Goal: Find specific page/section: Find specific page/section

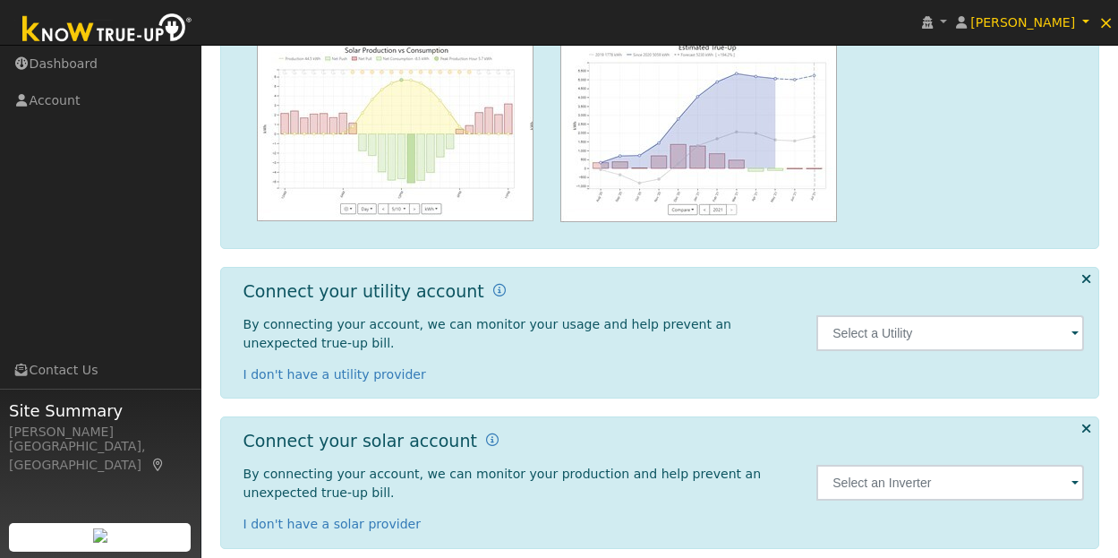
scroll to position [270, 0]
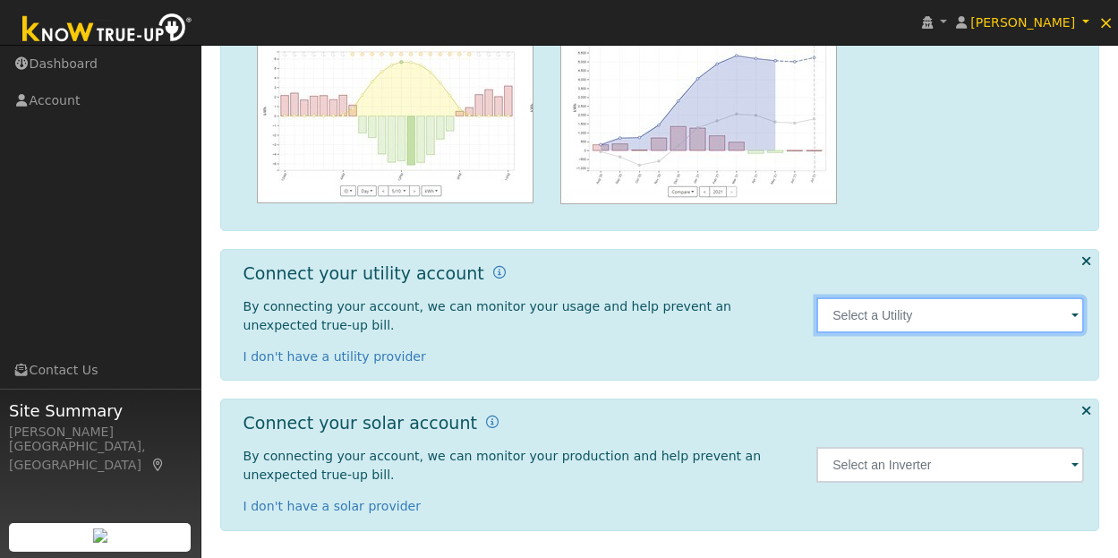
click at [938, 317] on input "text" at bounding box center [950, 315] width 268 height 36
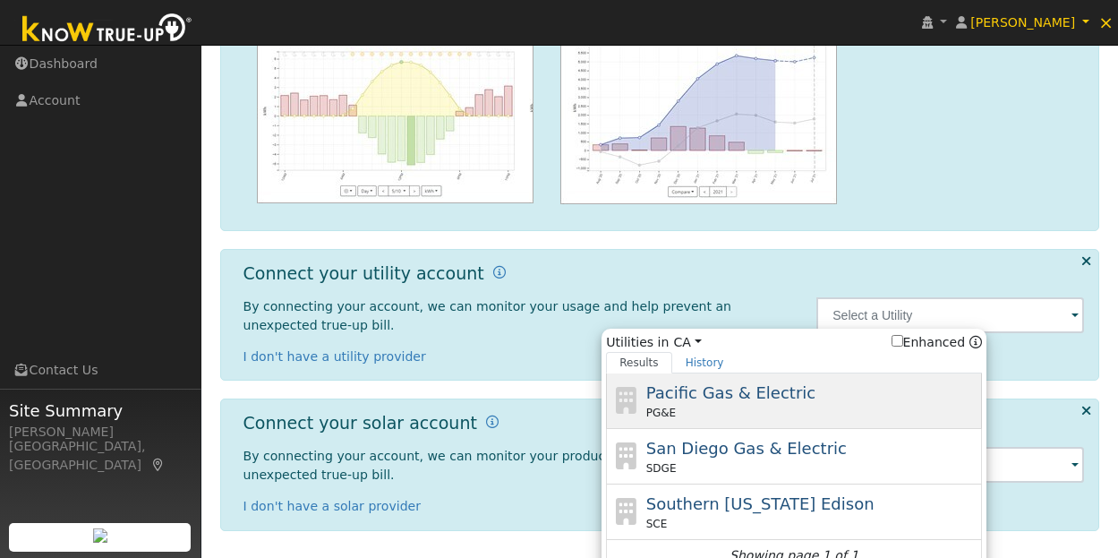
click at [724, 401] on span "Pacific Gas & Electric" at bounding box center [730, 392] width 169 height 19
type input "PG&E"
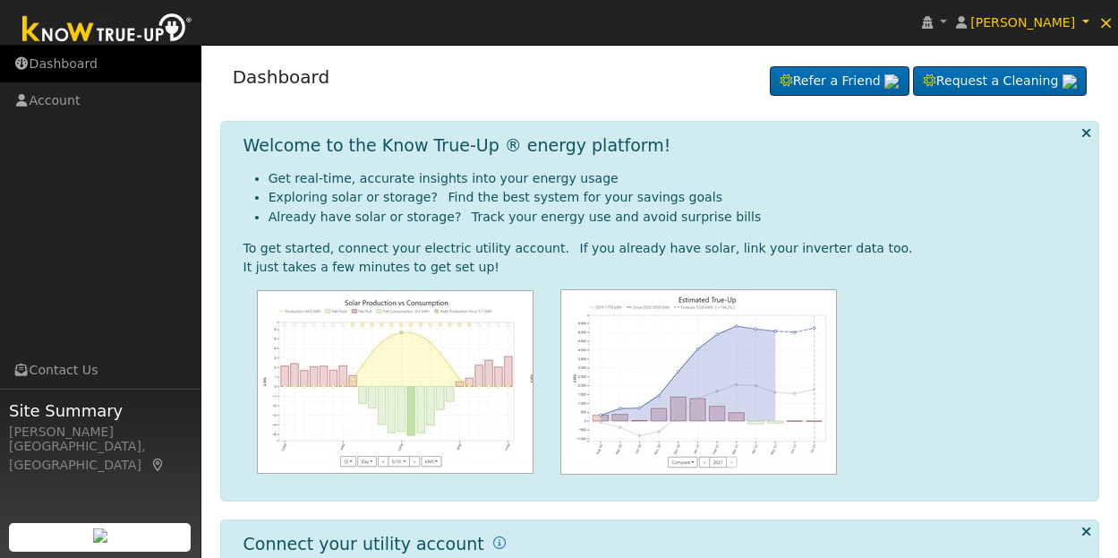
click at [65, 71] on link "Dashboard" at bounding box center [100, 64] width 201 height 37
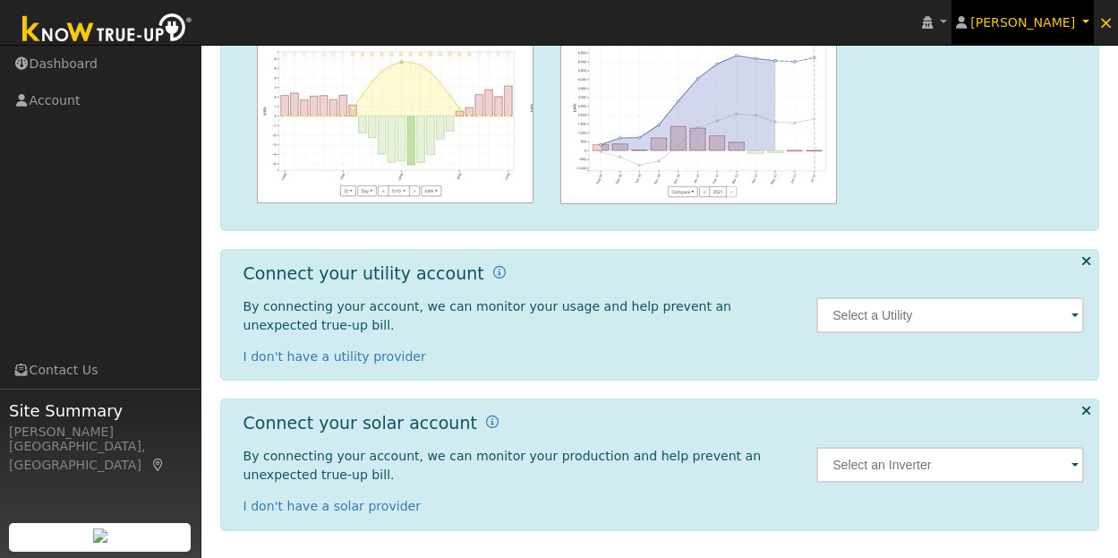
scroll to position [2, 0]
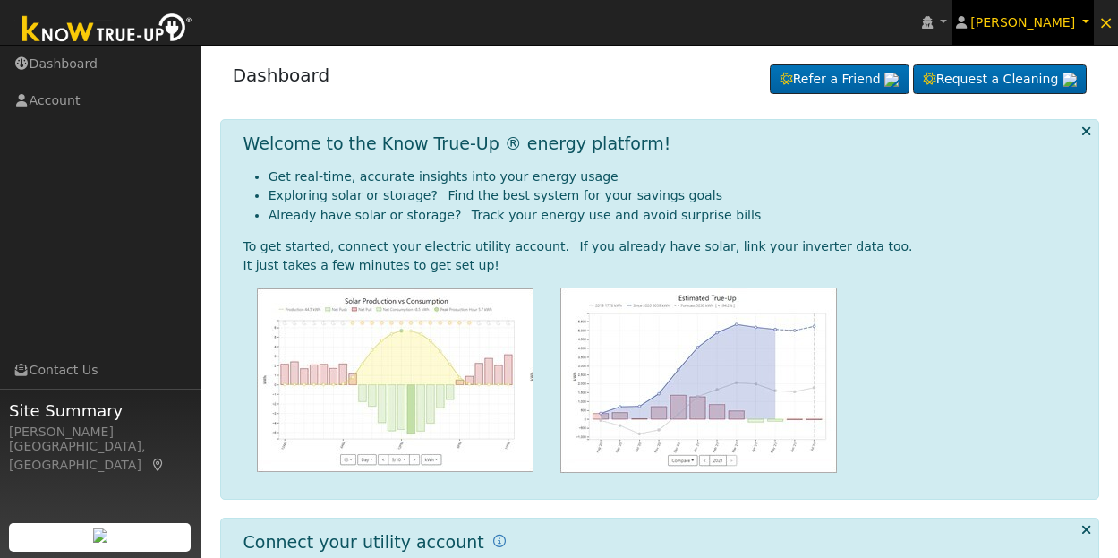
click at [1061, 21] on span "[PERSON_NAME]" at bounding box center [1022, 22] width 105 height 14
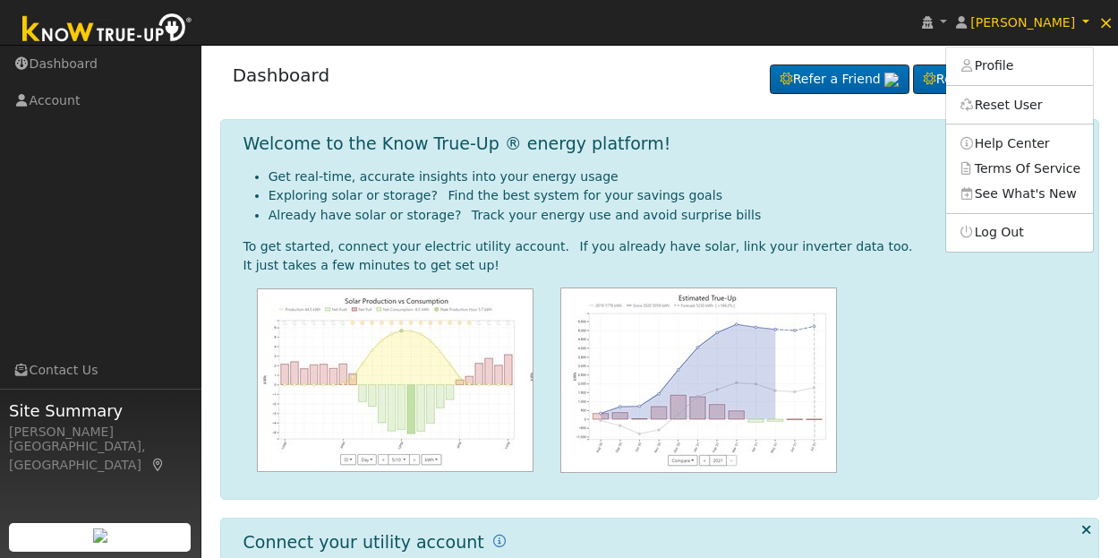
click at [370, 89] on div "Dashboard Refer a Friend Request a Cleaning Refer a Friend" at bounding box center [660, 79] width 880 height 55
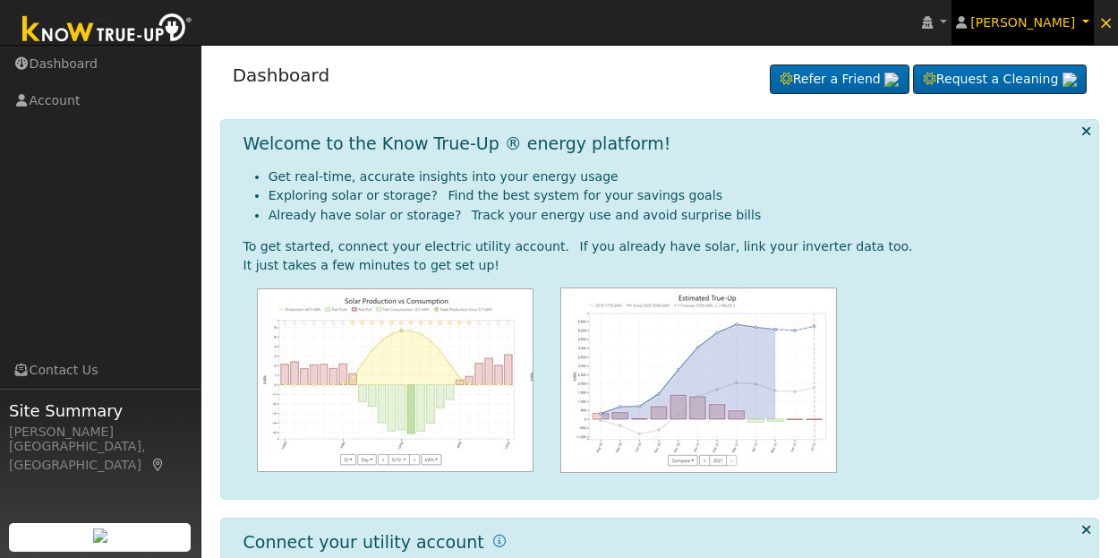
click at [1033, 29] on span "[PERSON_NAME]" at bounding box center [1022, 22] width 105 height 14
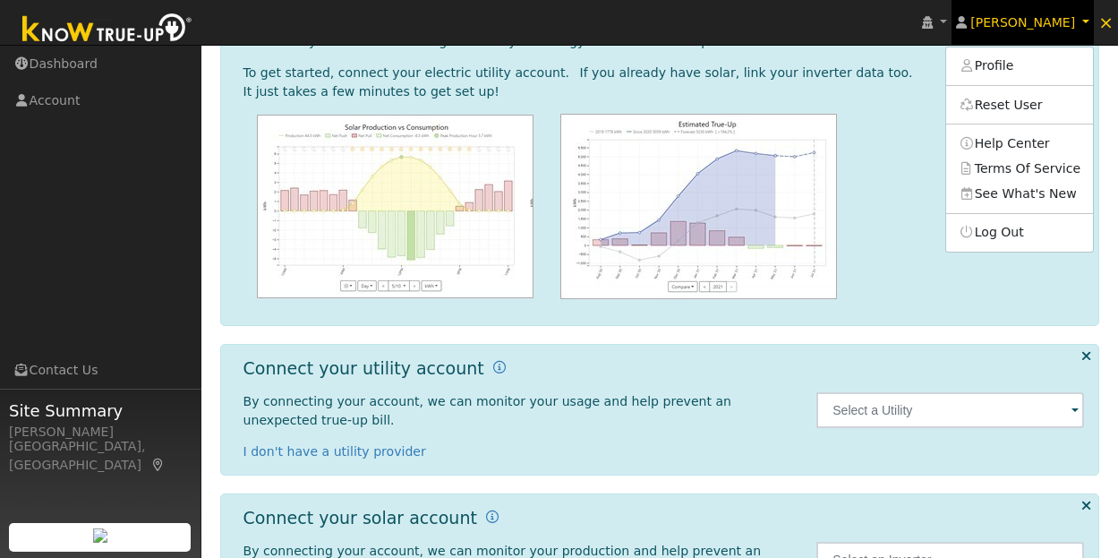
scroll to position [270, 0]
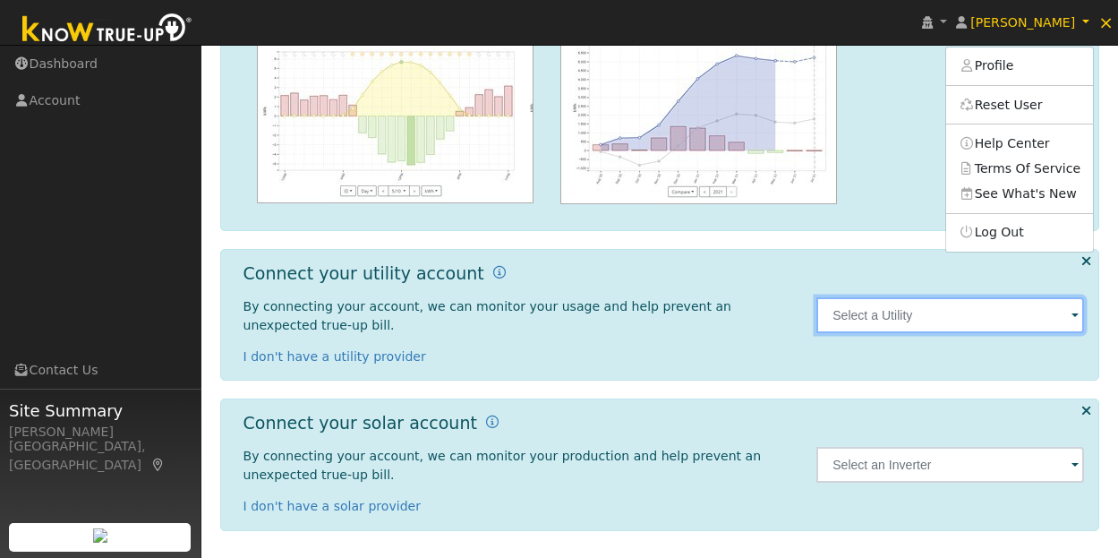
click at [1018, 309] on input "text" at bounding box center [950, 315] width 268 height 36
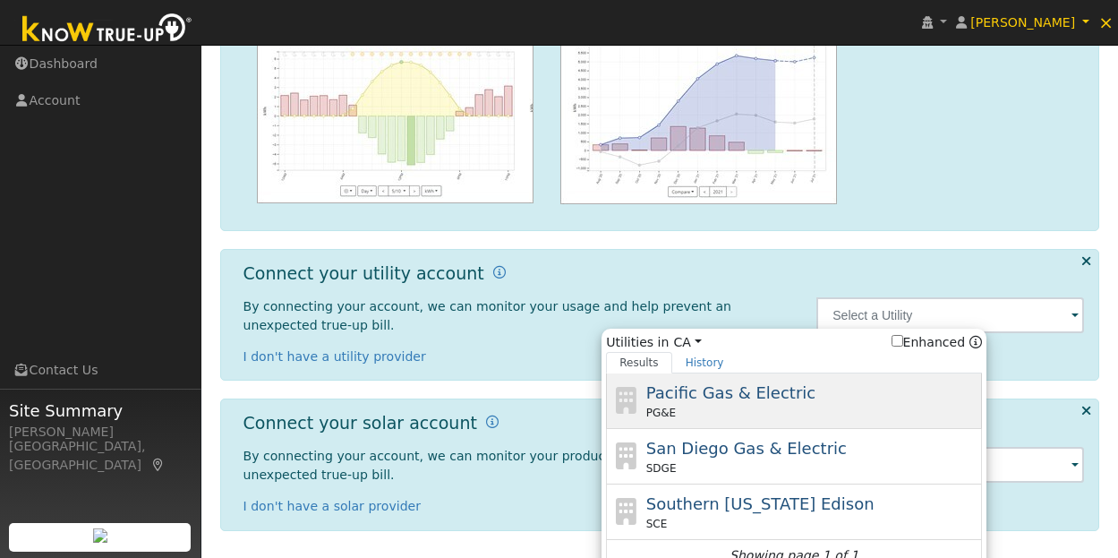
click at [795, 403] on div "Pacific Gas & Electric PG&E" at bounding box center [812, 400] width 332 height 40
type input "PG&E"
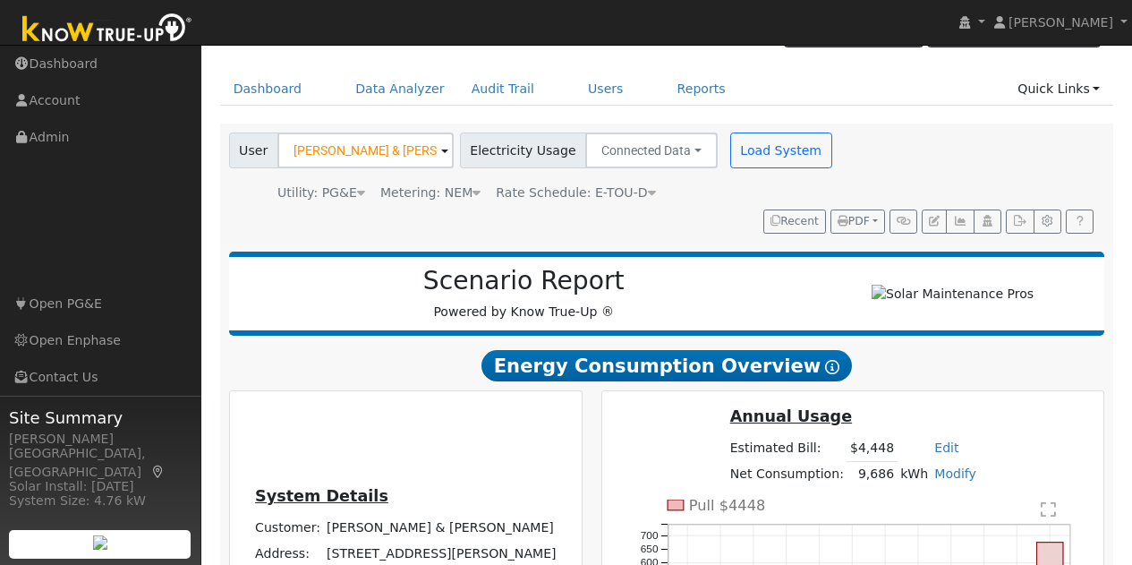
scroll to position [89, 0]
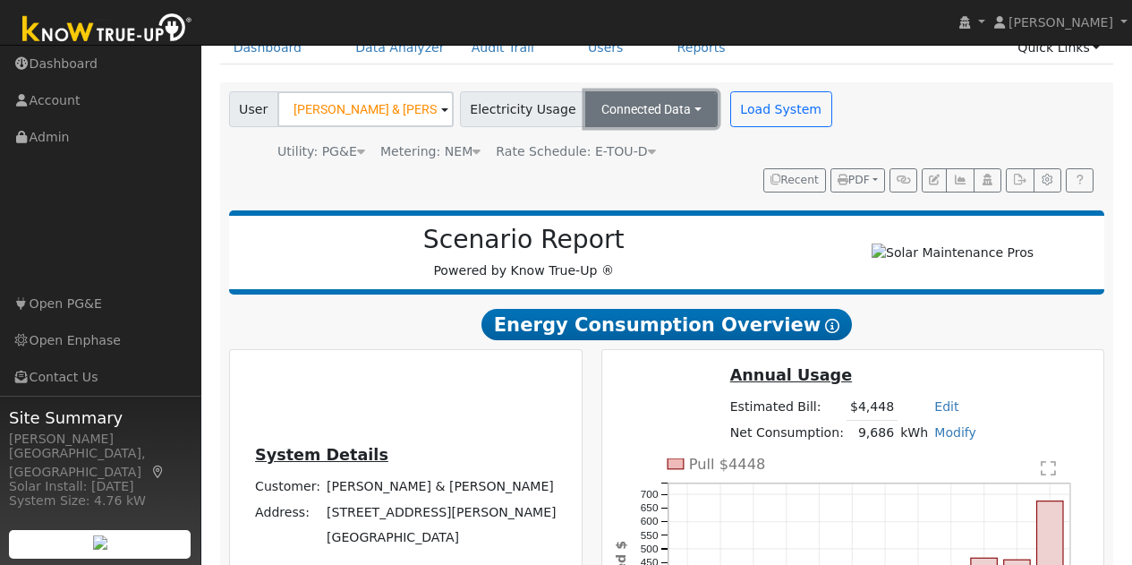
click at [671, 99] on button "Connected Data" at bounding box center [651, 109] width 132 height 36
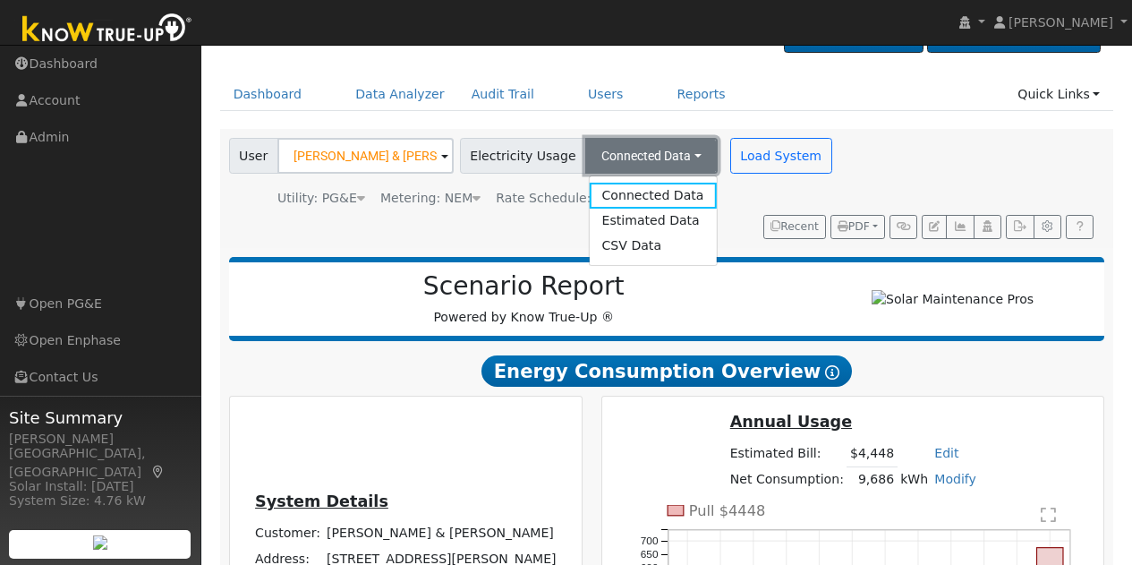
scroll to position [0, 0]
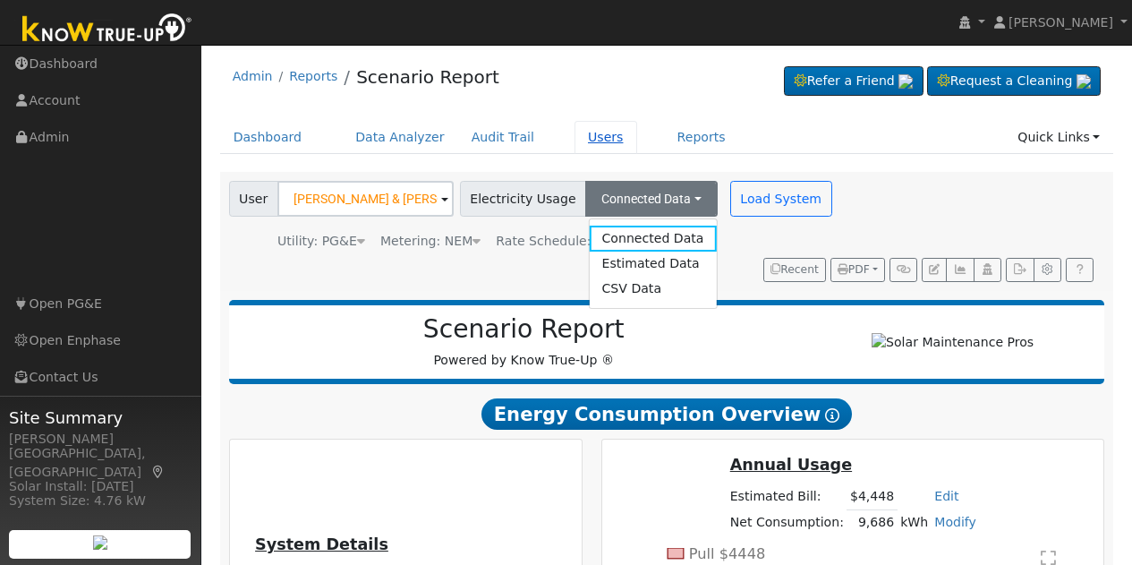
click at [587, 149] on link "Users" at bounding box center [606, 137] width 63 height 33
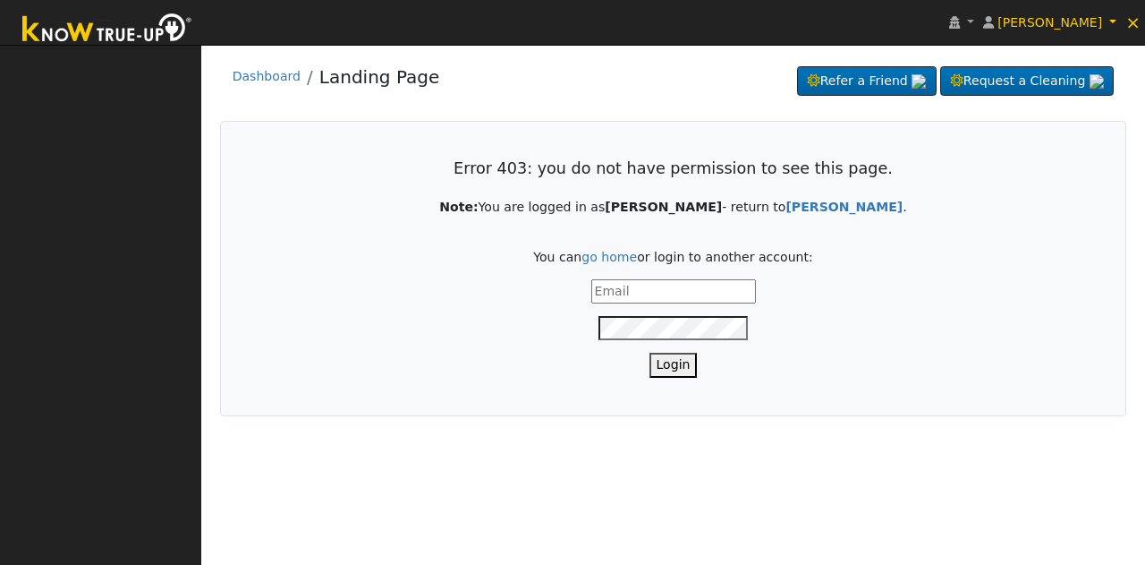
click at [659, 280] on input "text" at bounding box center [674, 291] width 165 height 24
type input "[EMAIL_ADDRESS][DOMAIN_NAME]"
click at [663, 365] on button "Login" at bounding box center [674, 365] width 48 height 24
